Goal: Task Accomplishment & Management: Use online tool/utility

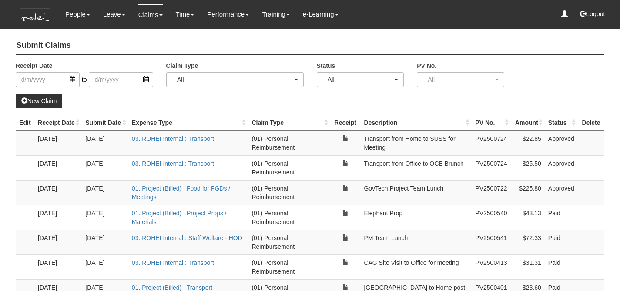
select select "50"
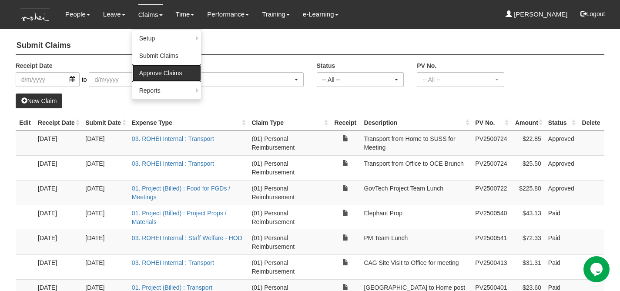
click at [164, 74] on link "Approve Claims" at bounding box center [166, 72] width 69 height 17
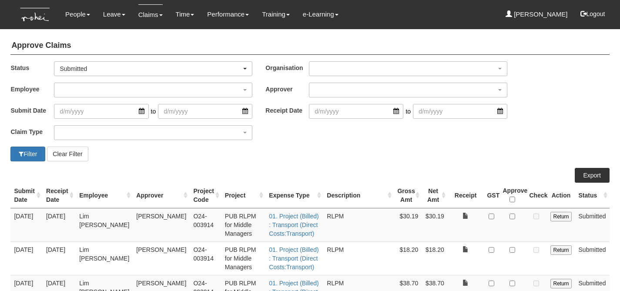
select select "50"
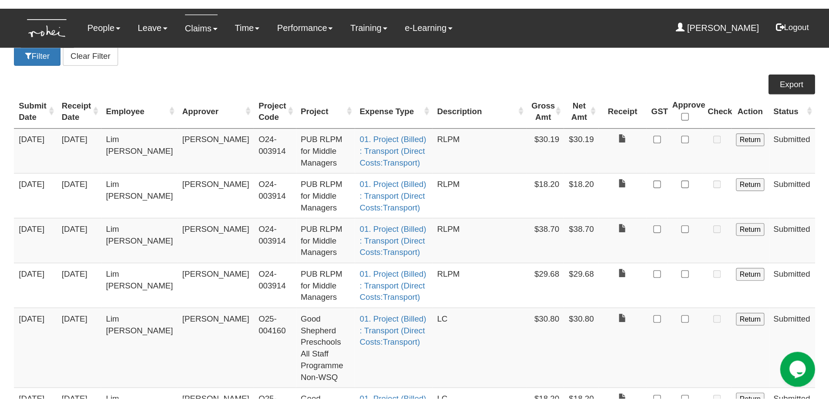
scroll to position [133, 0]
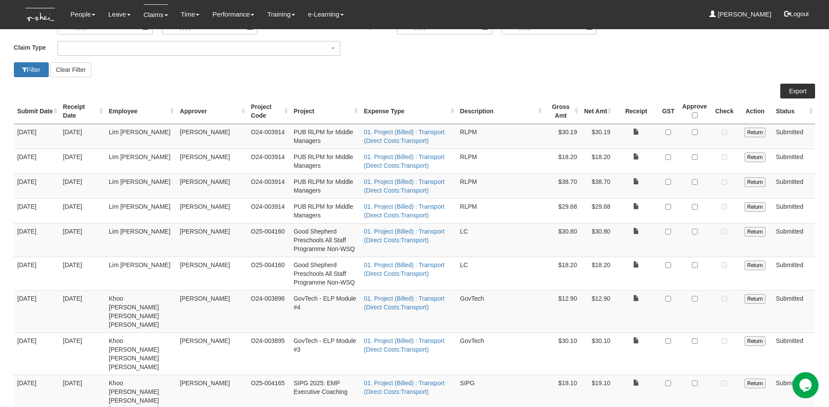
scroll to position [45, 0]
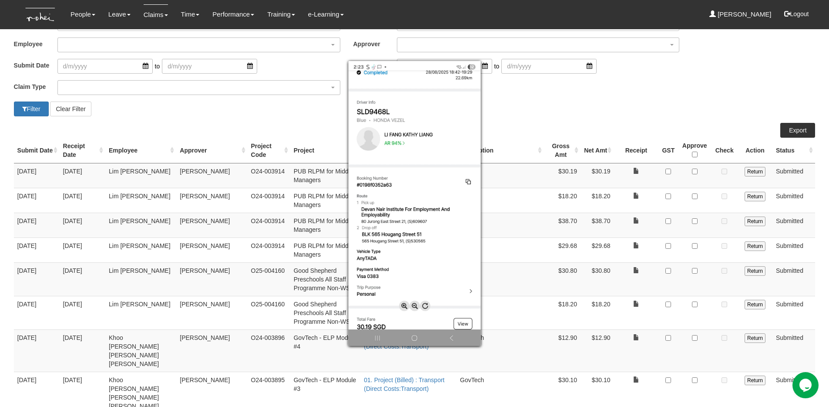
click at [620, 174] on div at bounding box center [414, 203] width 829 height 407
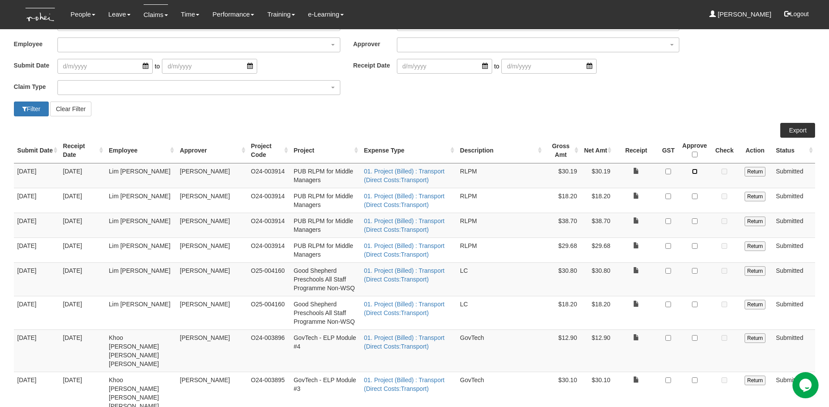
click at [620, 173] on input "checkbox" at bounding box center [695, 171] width 6 height 6
checkbox input "true"
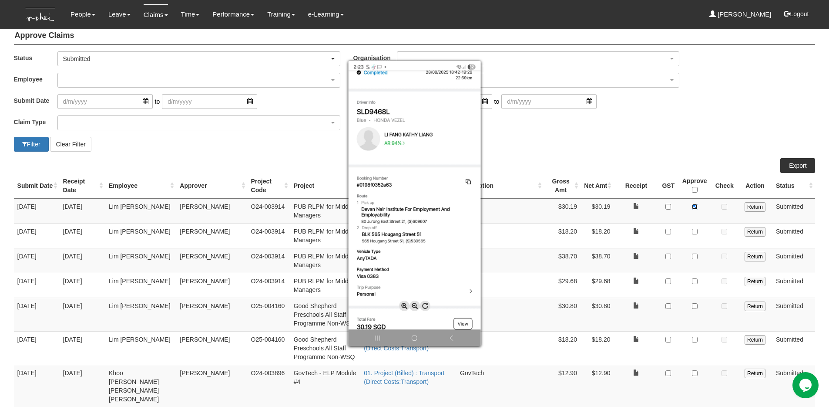
scroll to position [0, 0]
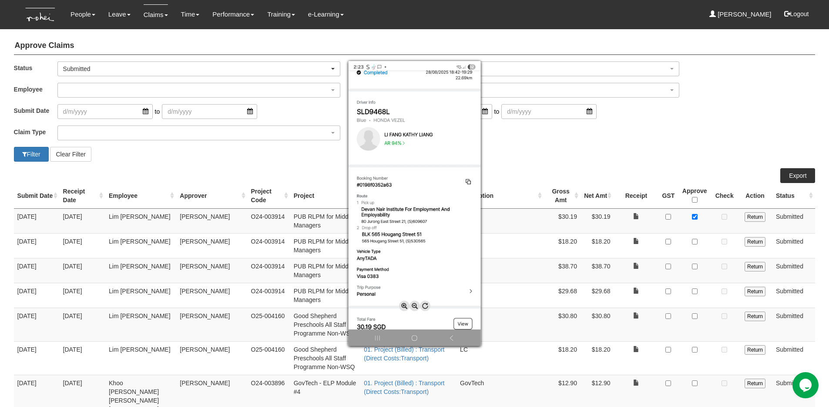
click at [620, 249] on div at bounding box center [414, 203] width 829 height 407
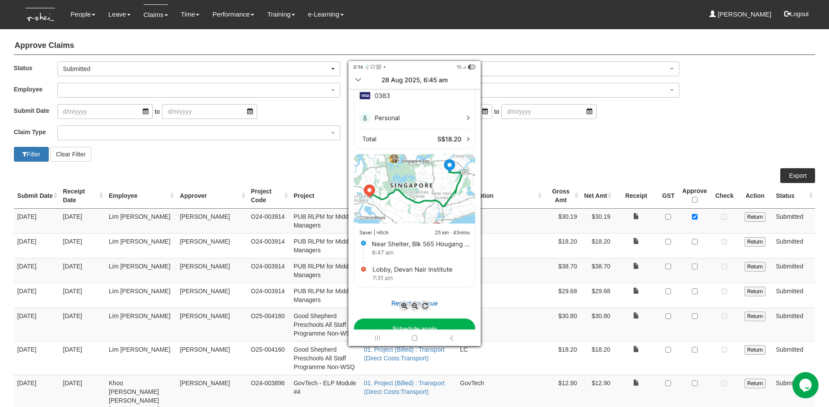
click at [620, 241] on div at bounding box center [414, 203] width 829 height 407
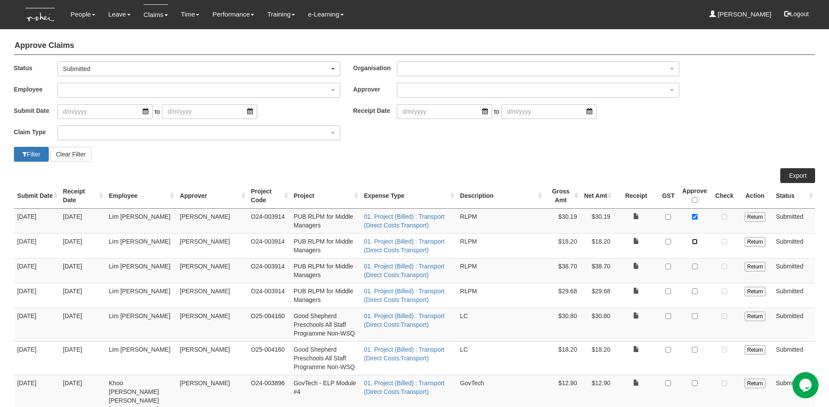
click at [620, 241] on input "checkbox" at bounding box center [695, 242] width 6 height 6
checkbox input "true"
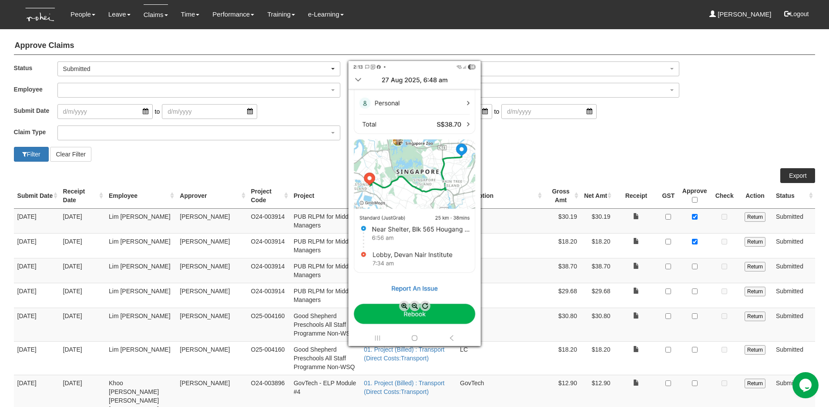
click at [620, 267] on div at bounding box center [414, 203] width 829 height 407
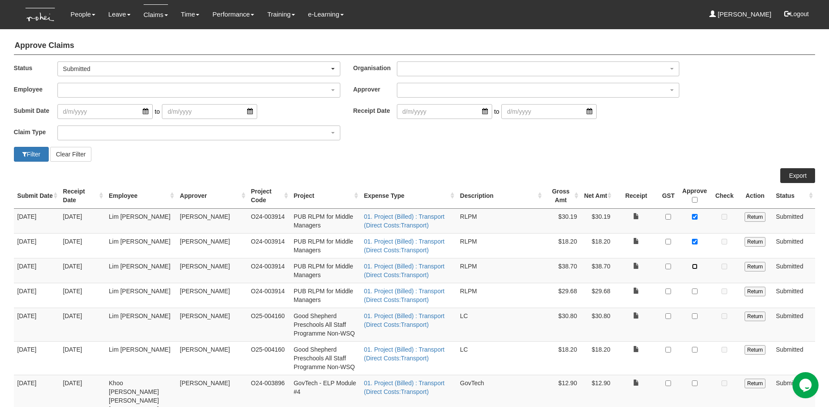
click at [620, 268] on input "checkbox" at bounding box center [695, 266] width 6 height 6
checkbox input "true"
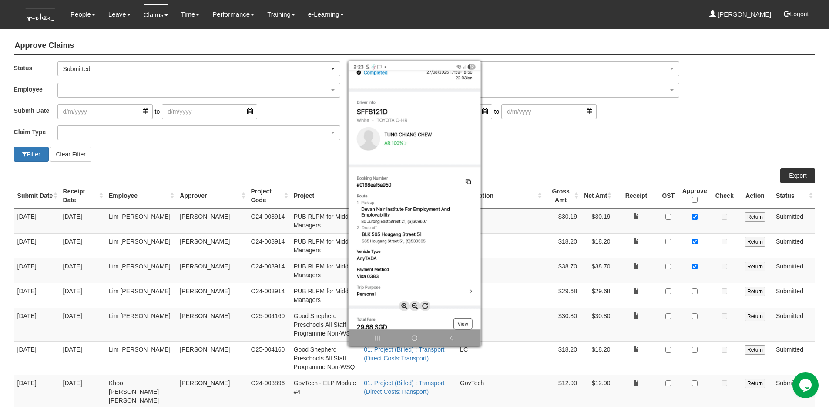
click at [620, 290] on div at bounding box center [414, 203] width 829 height 407
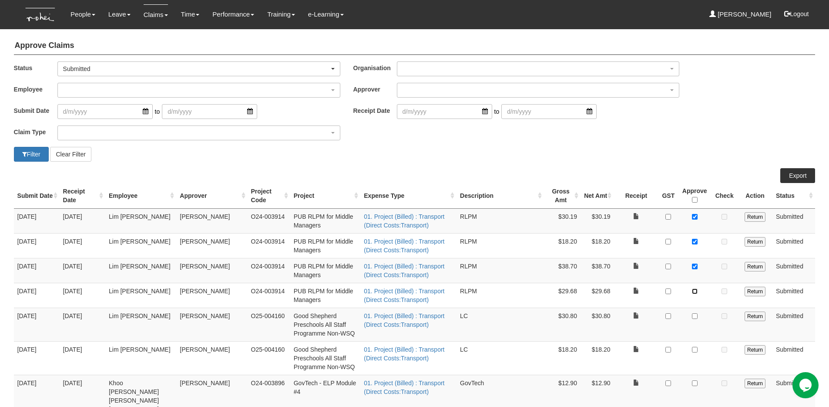
click at [620, 291] on input "checkbox" at bounding box center [695, 291] width 6 height 6
checkbox input "true"
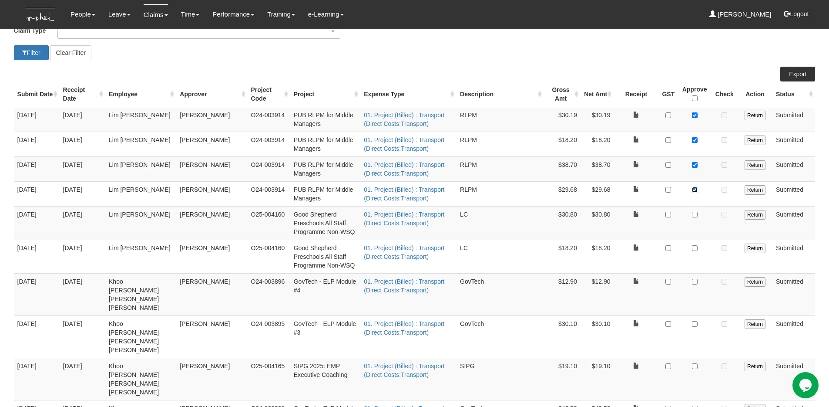
scroll to position [103, 0]
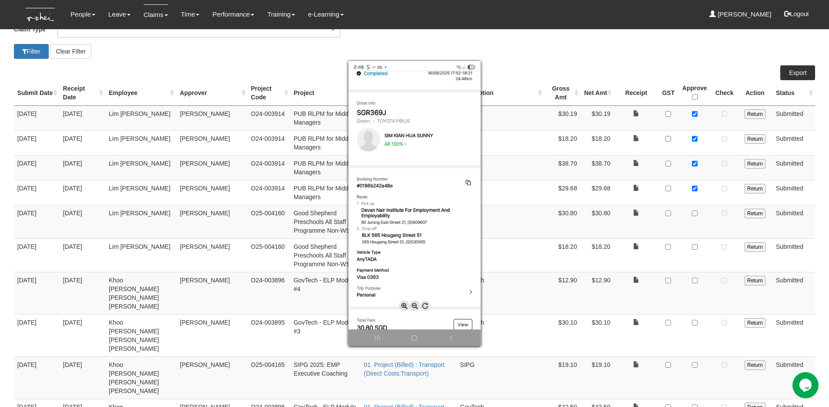
click at [620, 213] on div at bounding box center [414, 203] width 829 height 407
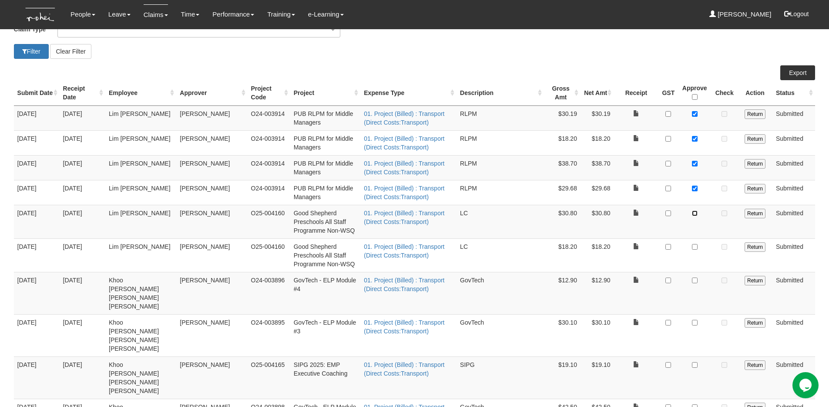
click at [620, 215] on input "checkbox" at bounding box center [695, 213] width 6 height 6
checkbox input "true"
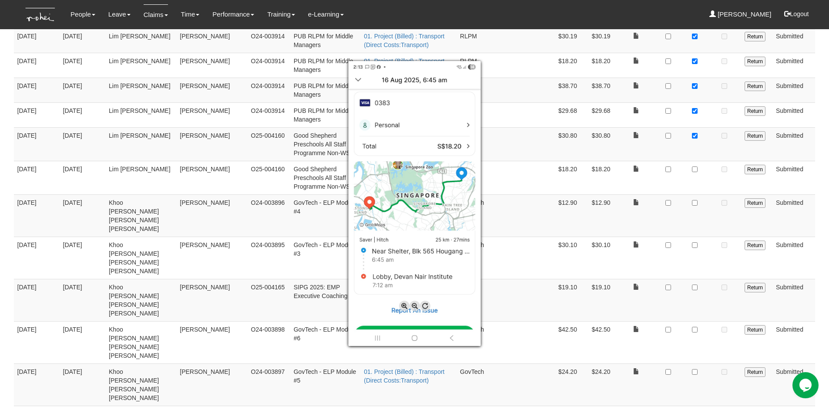
click at [620, 169] on div at bounding box center [414, 203] width 829 height 407
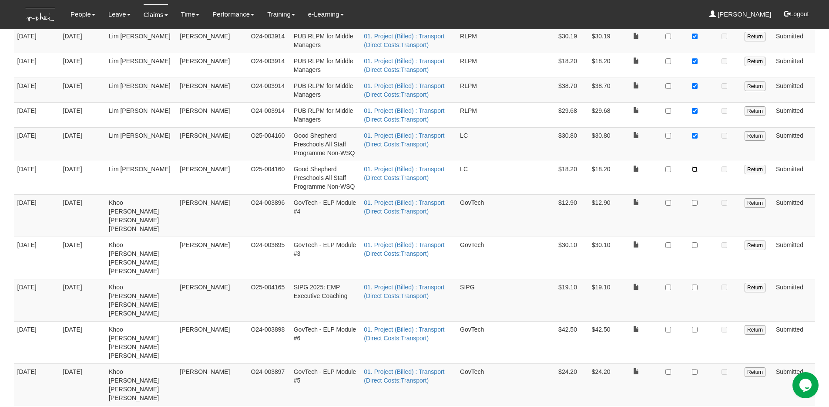
click at [620, 170] on input "checkbox" at bounding box center [695, 169] width 6 height 6
checkbox input "true"
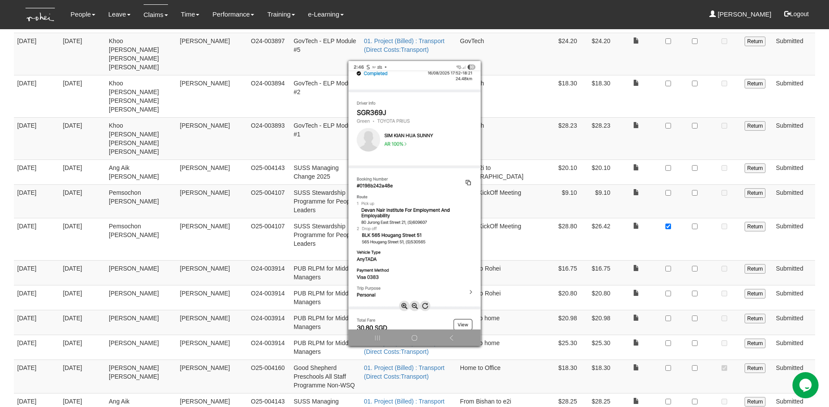
scroll to position [580, 0]
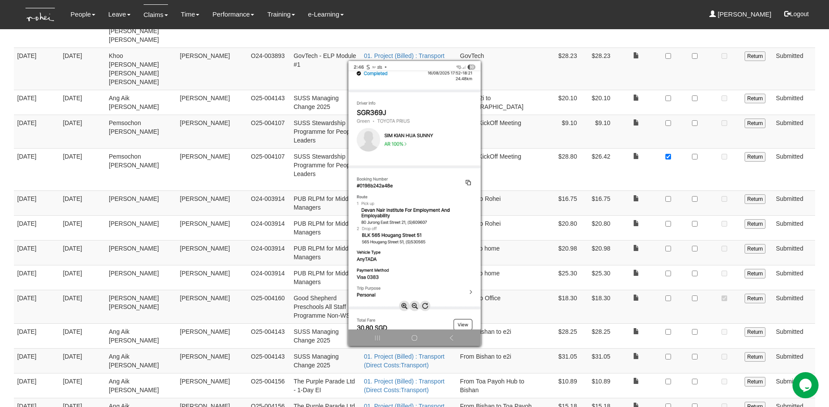
click at [614, 291] on div at bounding box center [414, 203] width 829 height 407
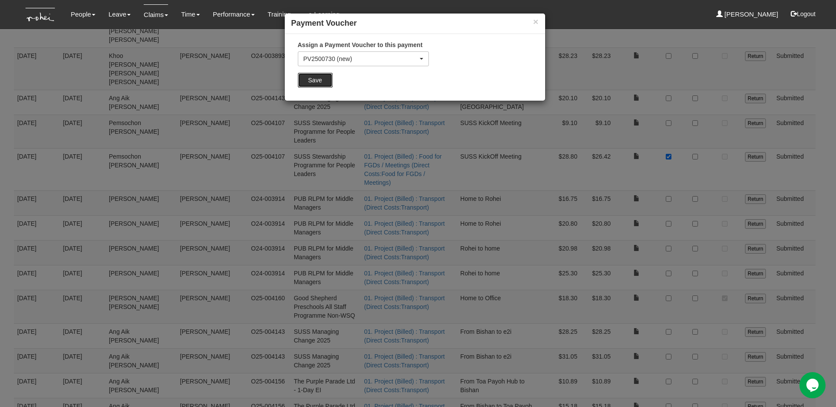
click at [309, 81] on input "Save" at bounding box center [315, 80] width 35 height 15
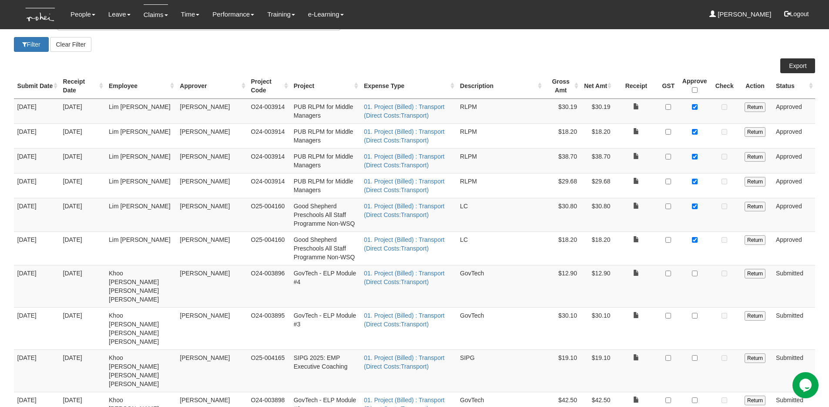
scroll to position [0, 0]
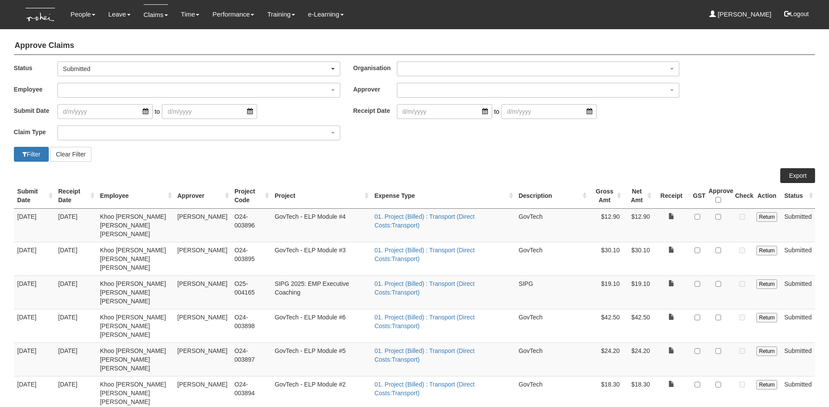
select select "50"
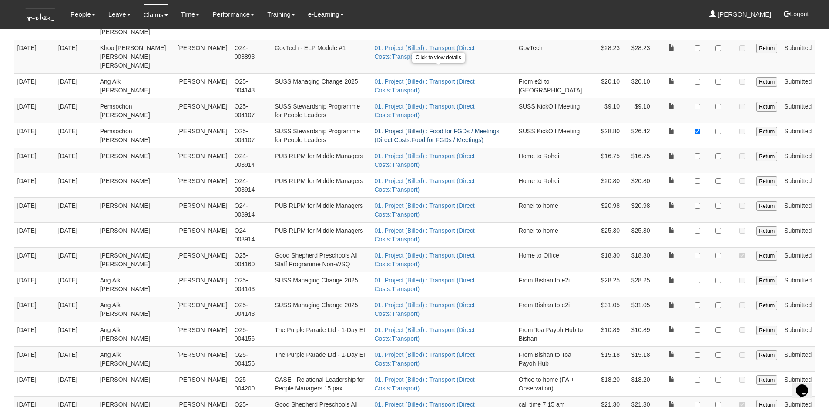
scroll to position [370, 0]
